Goal: Navigation & Orientation: Go to known website

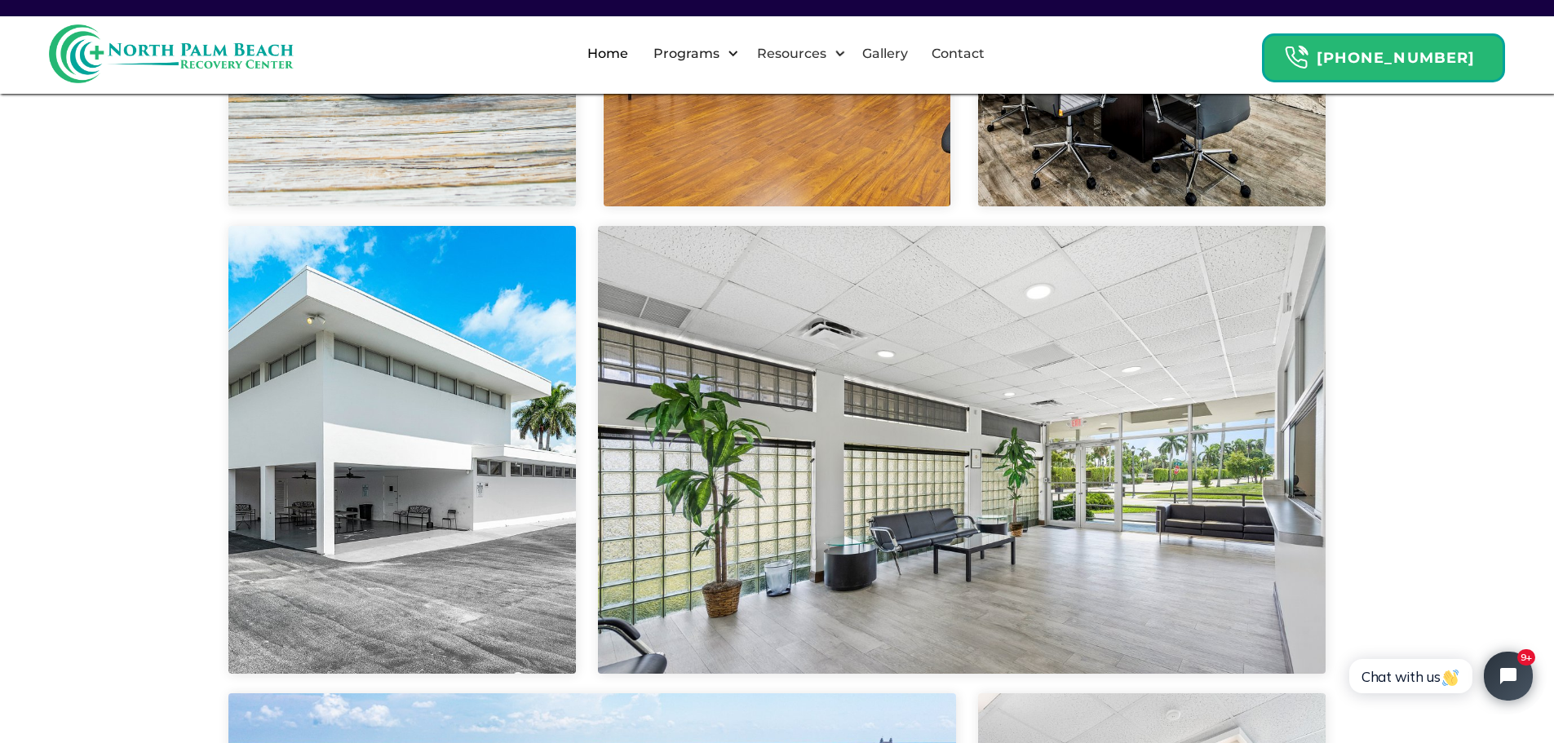
scroll to position [3834, 0]
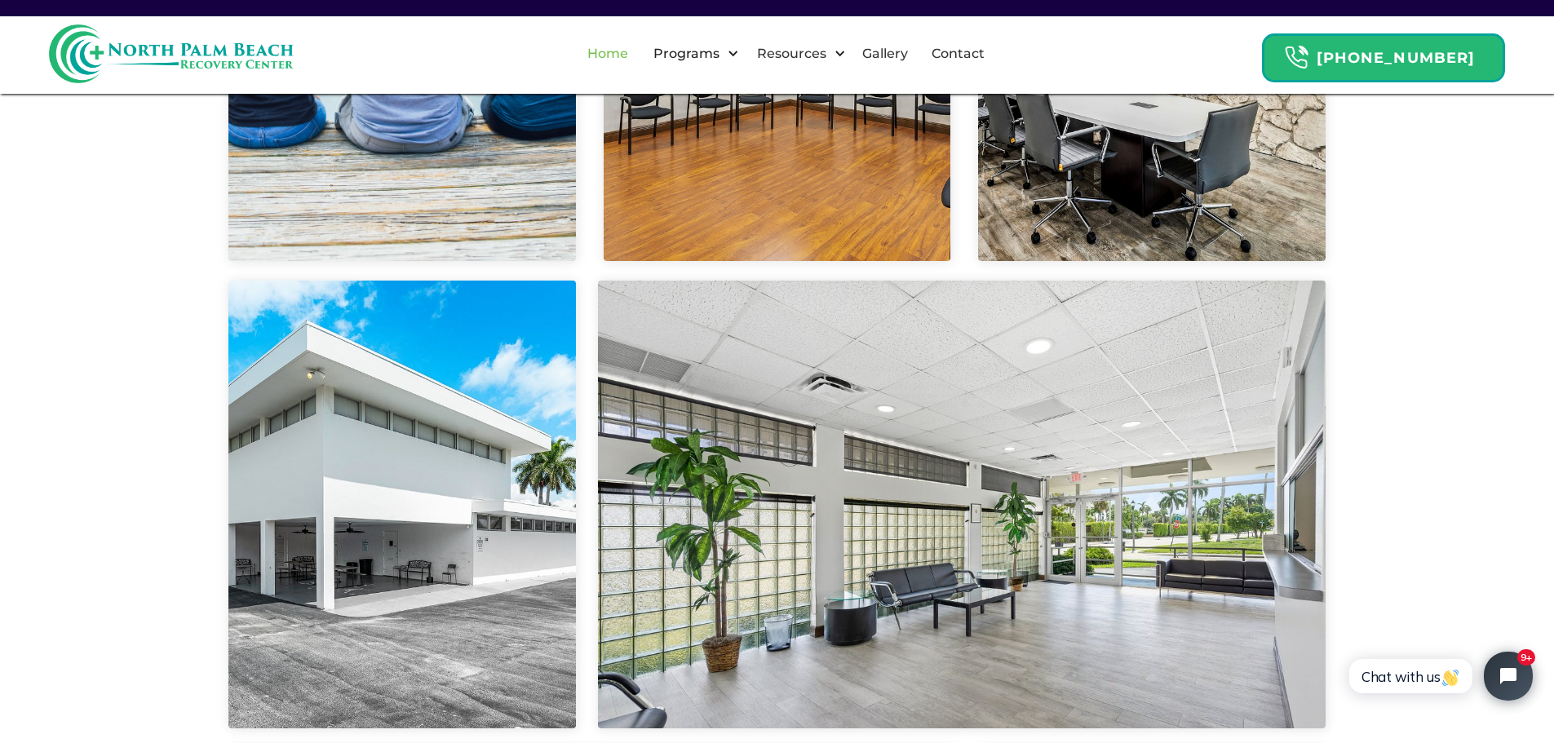
click at [638, 65] on link "Home" at bounding box center [608, 54] width 60 height 52
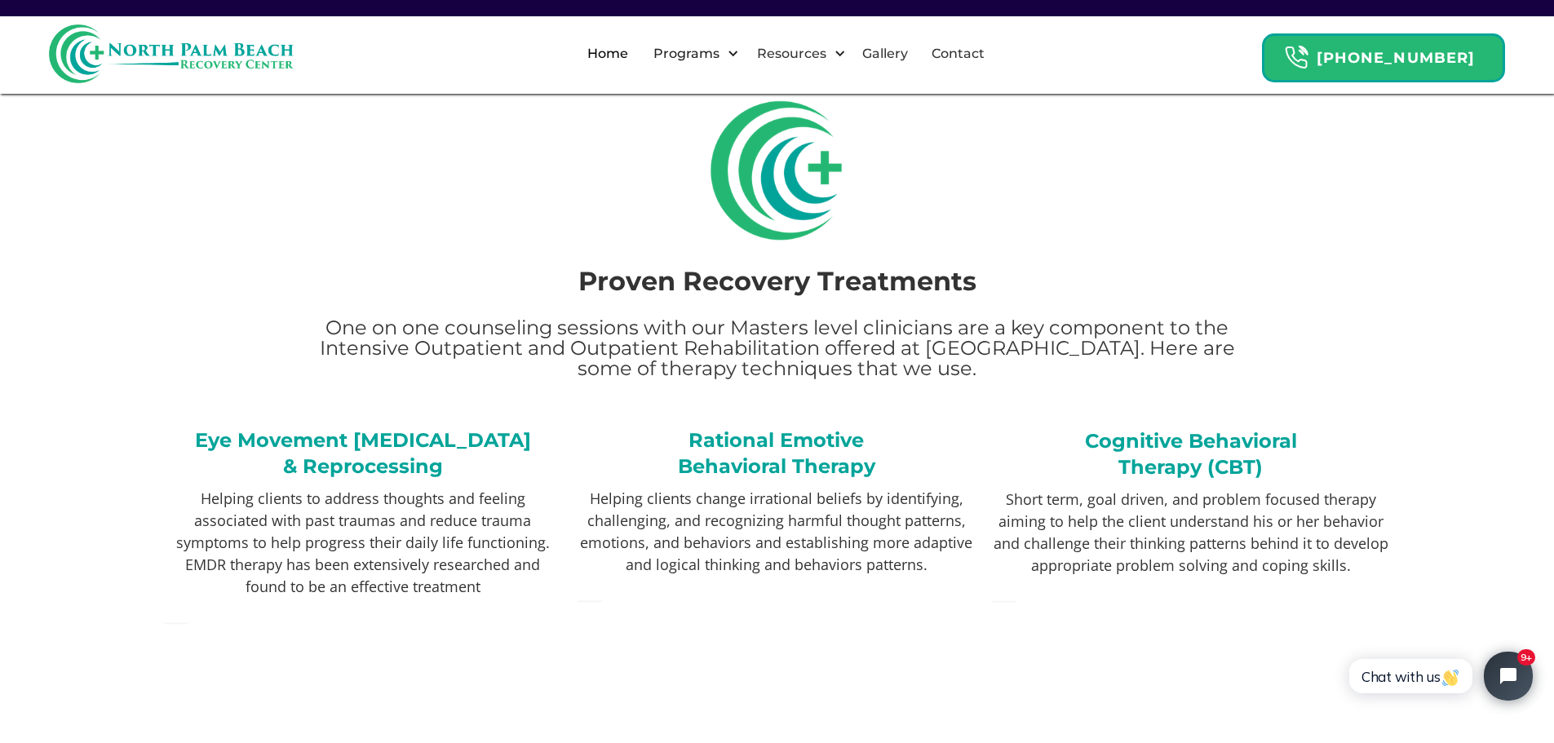
scroll to position [2611, 0]
